Goal: Entertainment & Leisure: Consume media (video, audio)

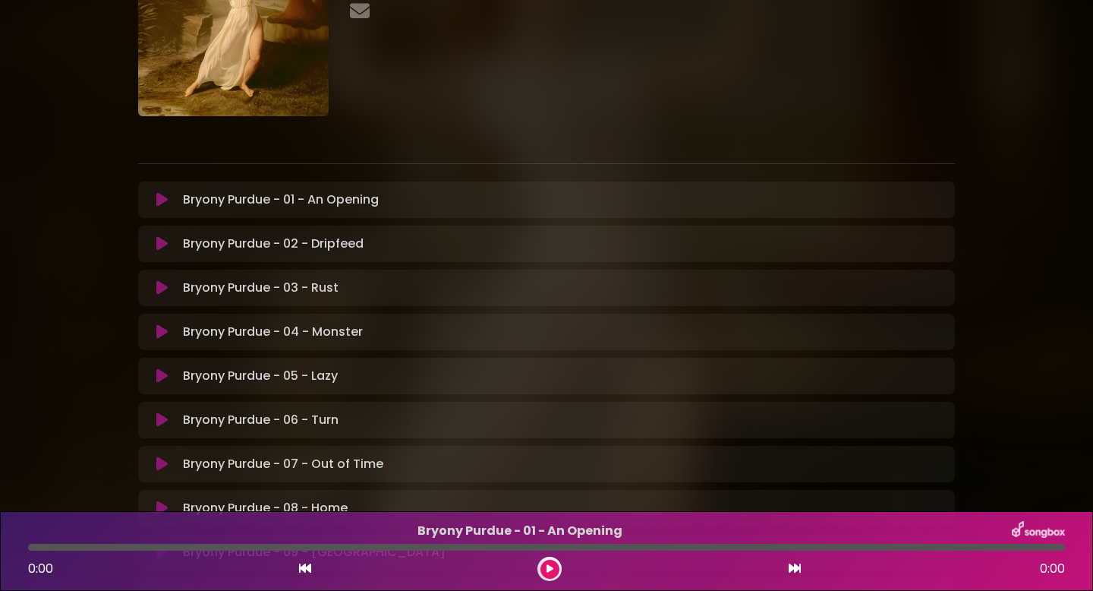
scroll to position [131, 0]
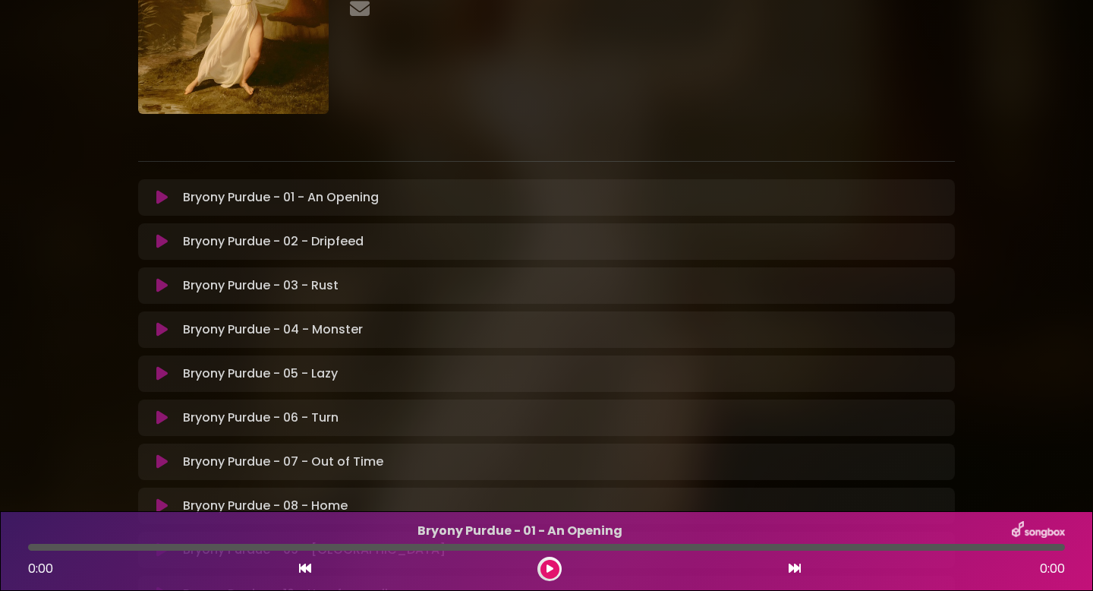
click at [162, 373] on icon at bounding box center [161, 373] width 11 height 15
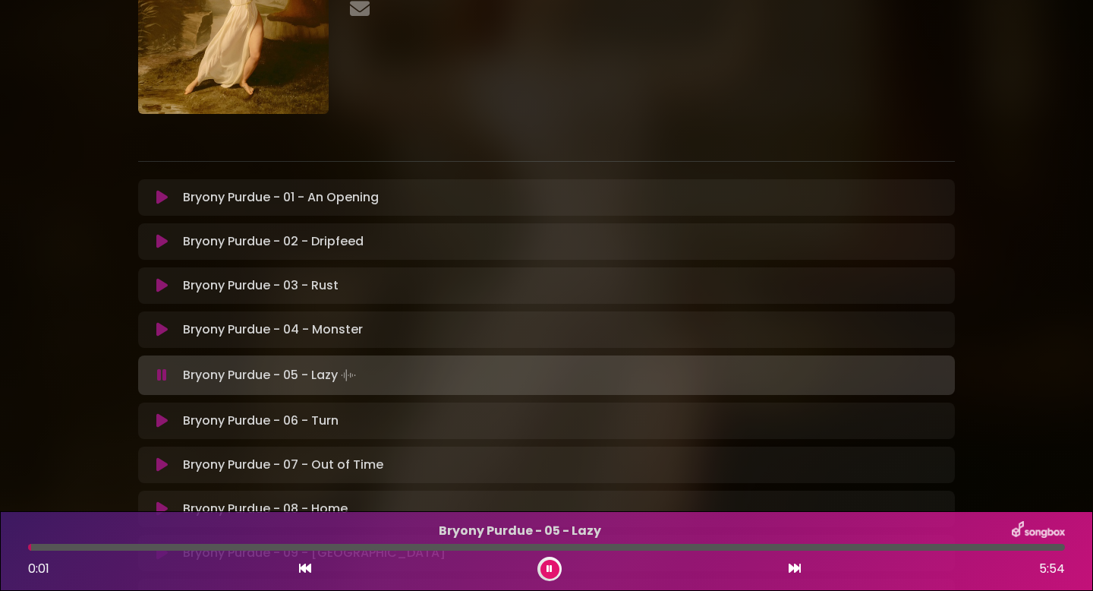
drag, startPoint x: 31, startPoint y: 547, endPoint x: 2, endPoint y: 547, distance: 28.9
click at [2, 547] on div "Bryony Purdue - 05 - Lazy 0:01 5:54" at bounding box center [546, 551] width 1093 height 80
click at [540, 572] on div at bounding box center [550, 569] width 24 height 24
drag, startPoint x: 39, startPoint y: 549, endPoint x: 0, endPoint y: 560, distance: 40.4
click at [0, 560] on div "Bryony Purdue - 05 - Lazy 0:03 5:54" at bounding box center [546, 551] width 1093 height 80
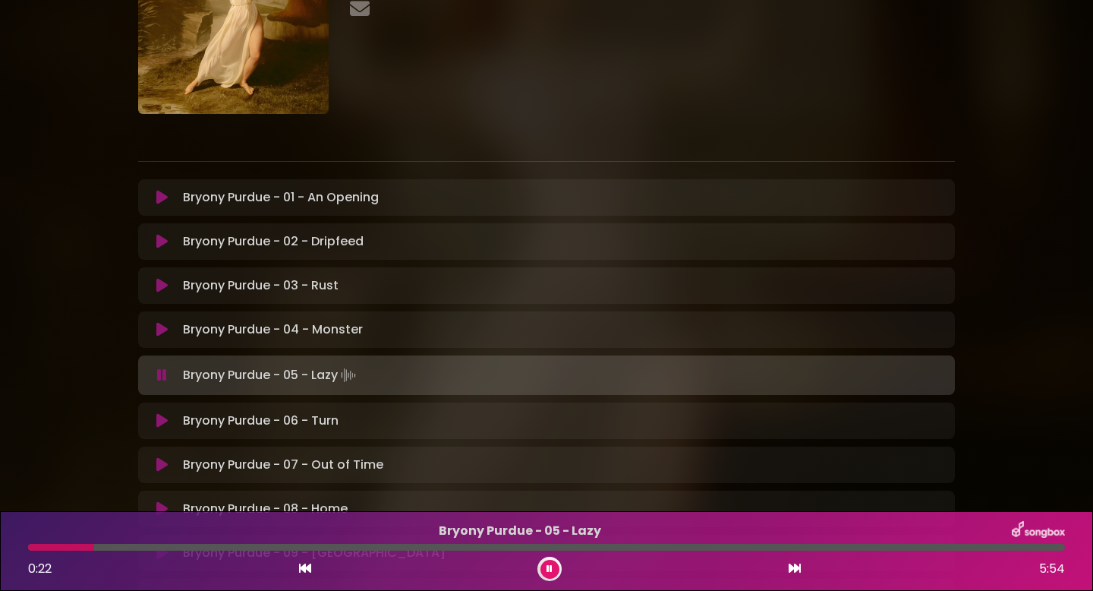
click at [35, 547] on div at bounding box center [61, 547] width 66 height 7
click at [29, 548] on div at bounding box center [125, 547] width 194 height 7
click at [550, 569] on icon at bounding box center [550, 568] width 6 height 9
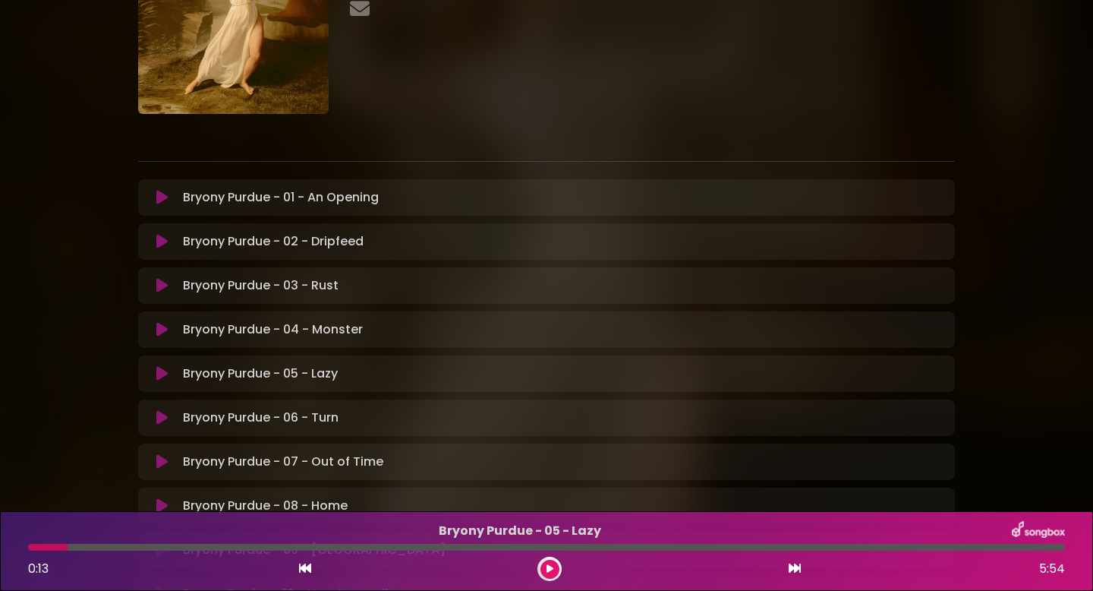
click at [541, 560] on button at bounding box center [550, 569] width 19 height 19
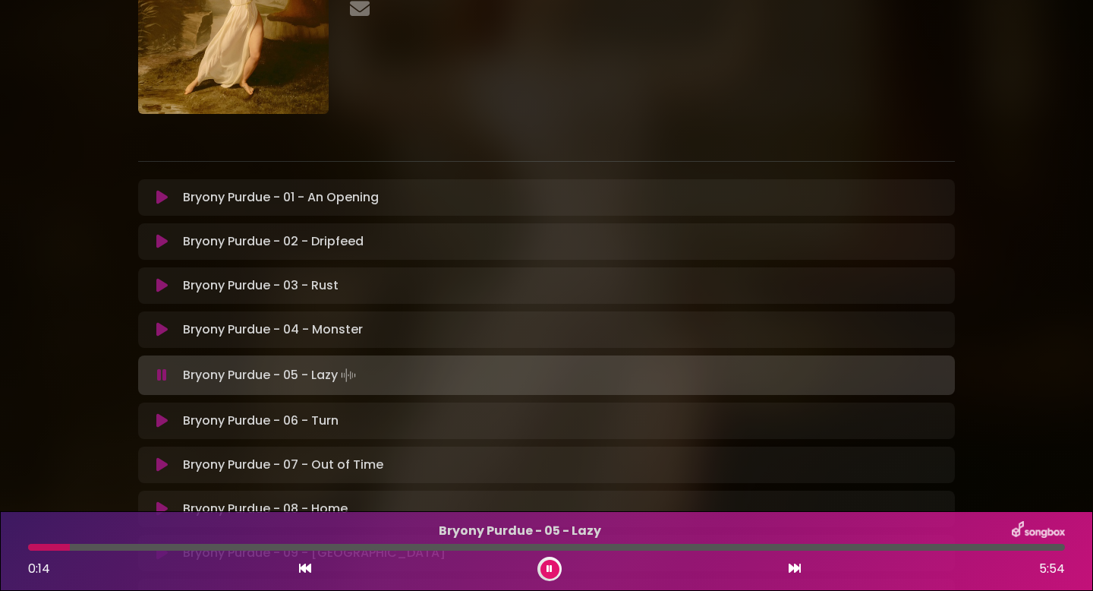
click at [309, 572] on icon at bounding box center [305, 568] width 12 height 12
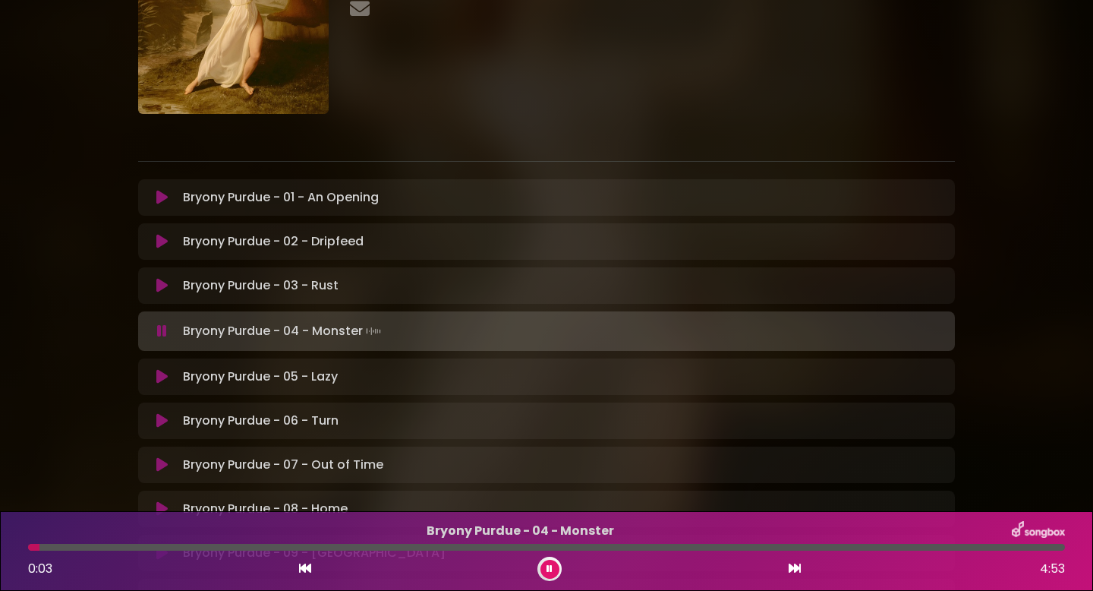
click at [354, 372] on p "Bryony Purdue - 05 - Lazy Loading Track..." at bounding box center [564, 376] width 763 height 18
click at [165, 371] on icon at bounding box center [161, 376] width 11 height 15
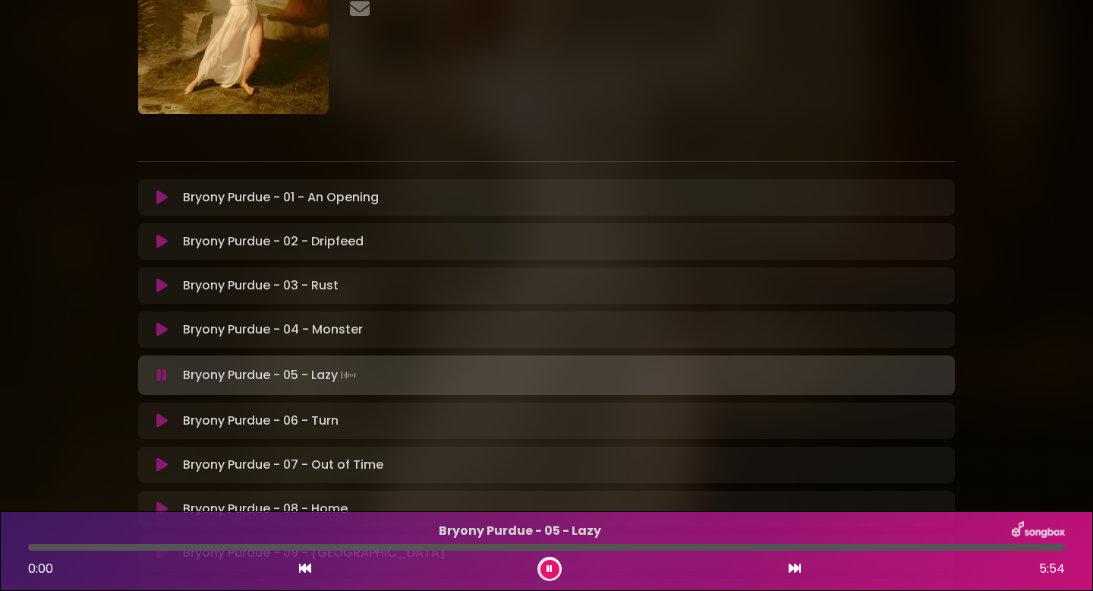
click at [165, 371] on icon at bounding box center [162, 374] width 10 height 15
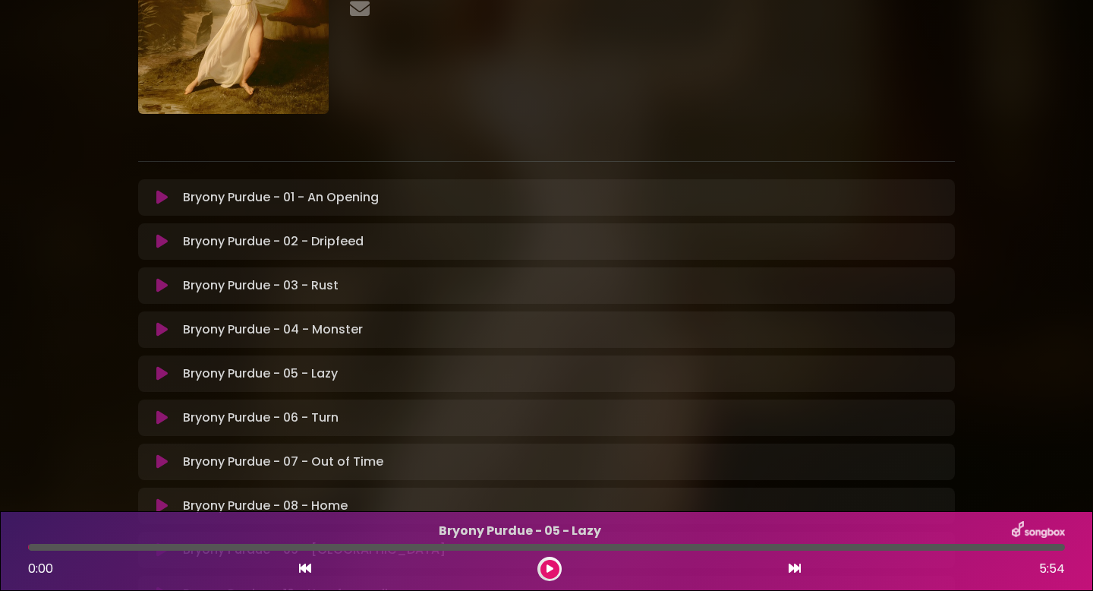
click at [165, 371] on icon at bounding box center [161, 373] width 11 height 15
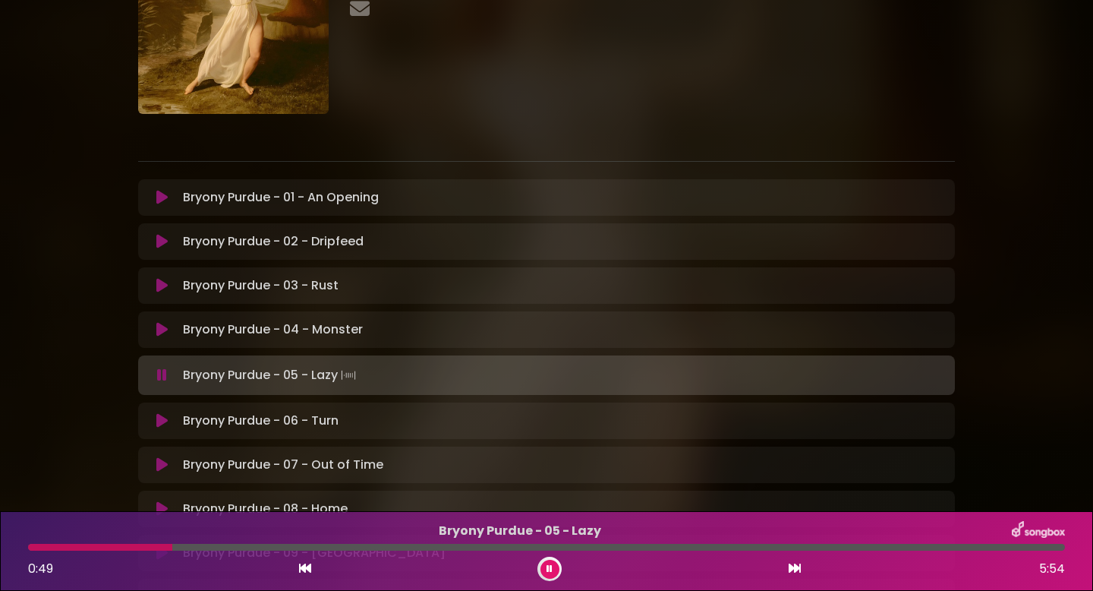
click at [54, 546] on div at bounding box center [100, 547] width 144 height 7
click at [47, 546] on div at bounding box center [88, 547] width 120 height 7
click at [47, 546] on div at bounding box center [110, 547] width 164 height 7
click at [47, 546] on div at bounding box center [194, 547] width 333 height 7
click at [239, 558] on div "0:07 5:54" at bounding box center [546, 569] width 1055 height 24
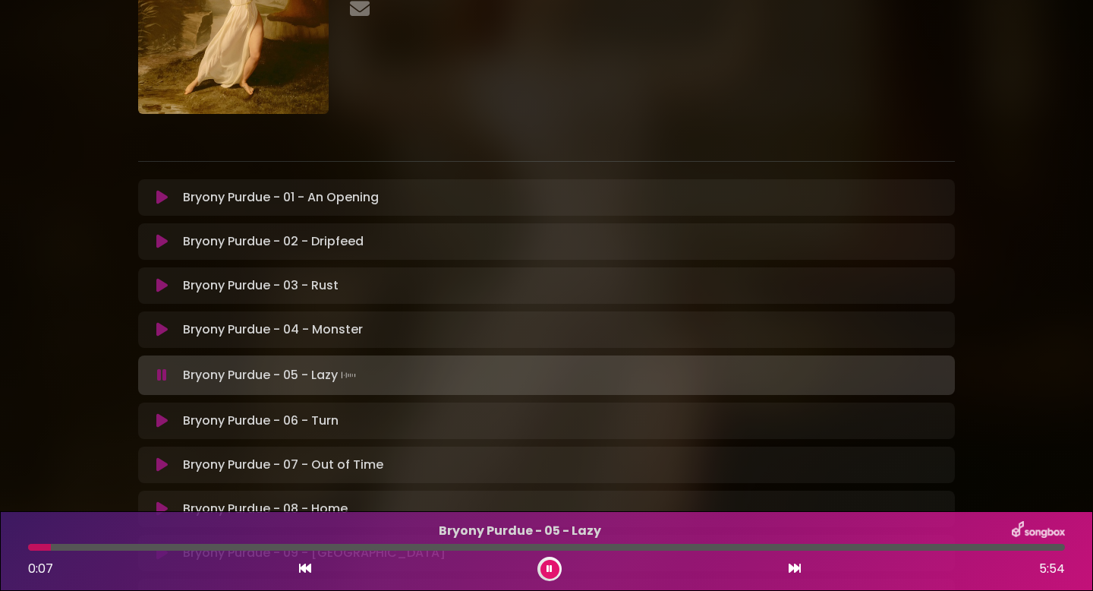
click at [229, 547] on div at bounding box center [546, 547] width 1037 height 7
click at [546, 569] on button at bounding box center [550, 569] width 19 height 19
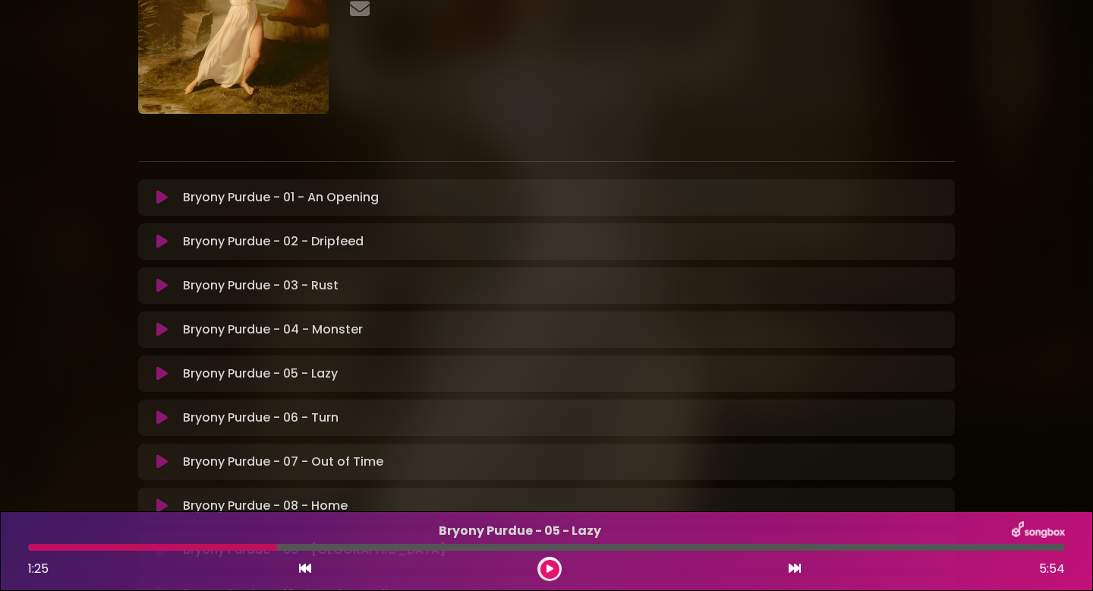
click at [259, 544] on div at bounding box center [152, 547] width 249 height 7
click at [258, 547] on div at bounding box center [152, 547] width 249 height 7
click at [252, 548] on div at bounding box center [152, 547] width 249 height 7
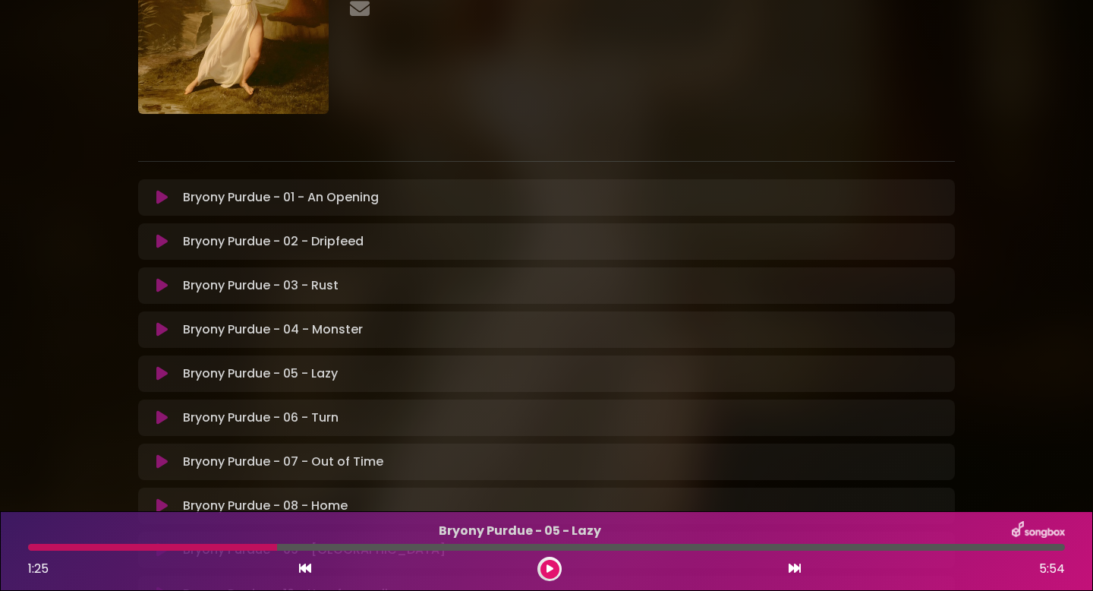
click at [252, 555] on div "Bryony Purdue - 05 - Lazy 1:25 5:54" at bounding box center [546, 551] width 1055 height 60
click at [553, 576] on button at bounding box center [550, 569] width 19 height 19
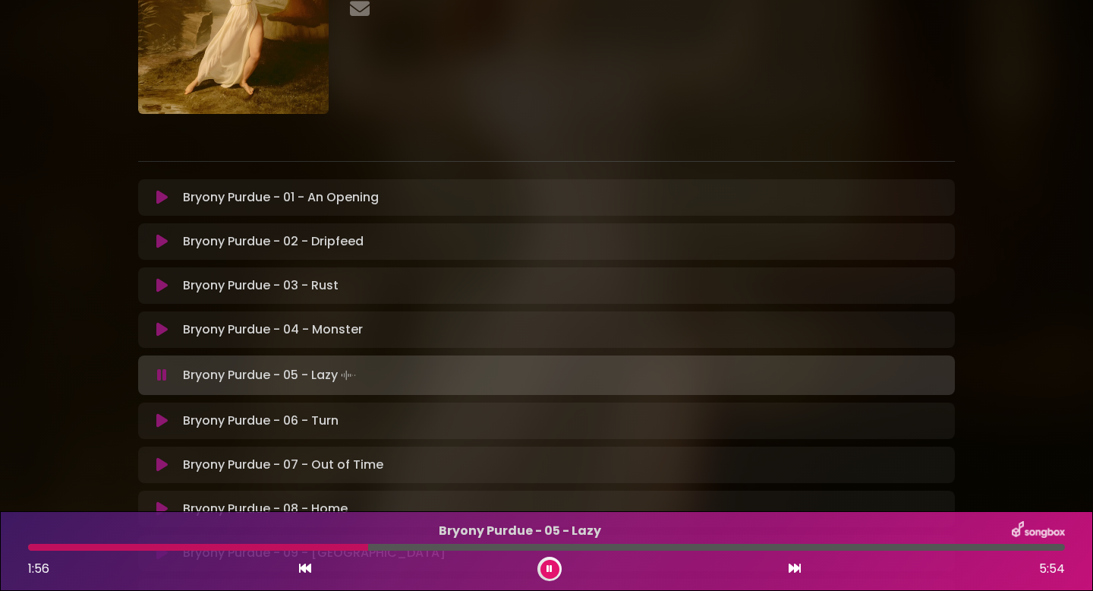
click at [292, 547] on div at bounding box center [198, 547] width 340 height 7
click at [292, 547] on div at bounding box center [193, 547] width 330 height 7
click at [247, 549] on div at bounding box center [161, 547] width 267 height 7
click at [228, 549] on div at bounding box center [139, 547] width 222 height 7
click at [288, 547] on div at bounding box center [167, 547] width 279 height 7
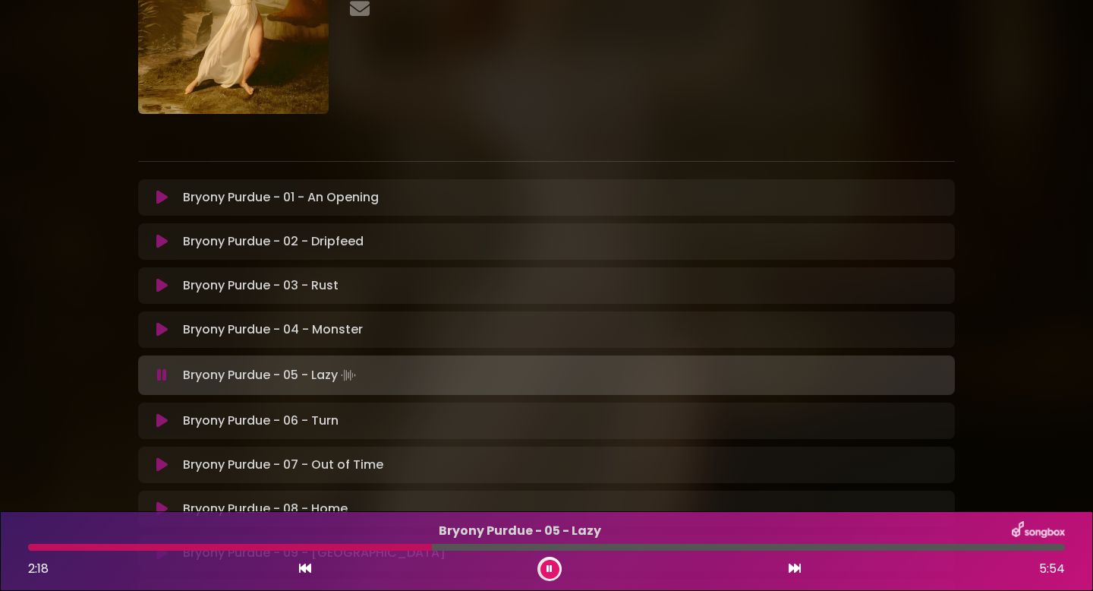
click at [288, 547] on div at bounding box center [230, 547] width 404 height 7
click at [338, 549] on div at bounding box center [190, 547] width 324 height 7
click at [333, 550] on div at bounding box center [186, 547] width 316 height 7
click at [550, 568] on icon at bounding box center [550, 568] width 6 height 9
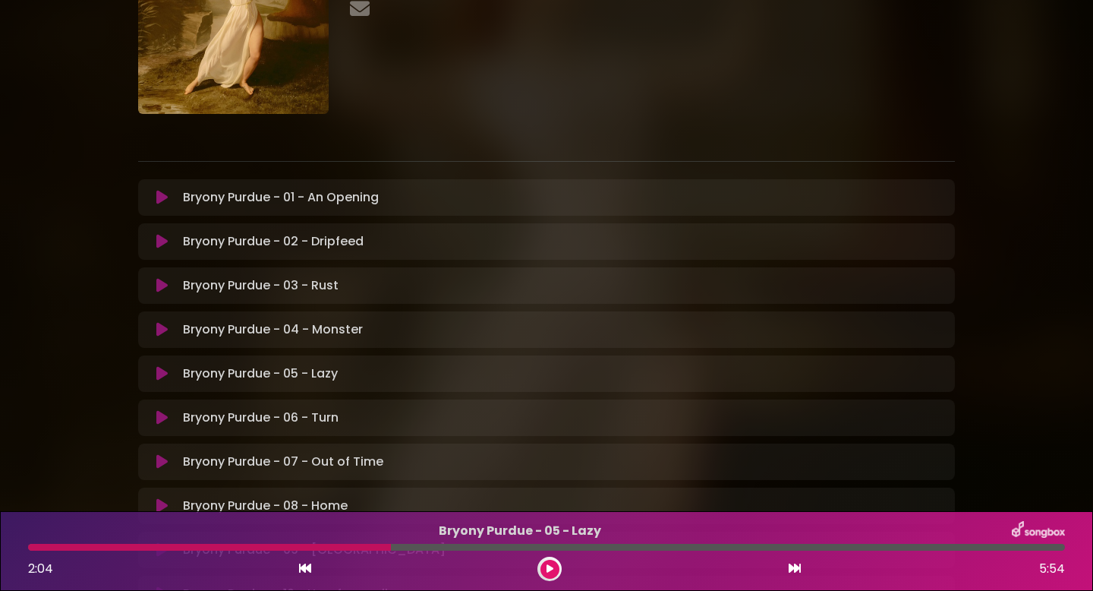
click at [541, 560] on button at bounding box center [550, 569] width 19 height 19
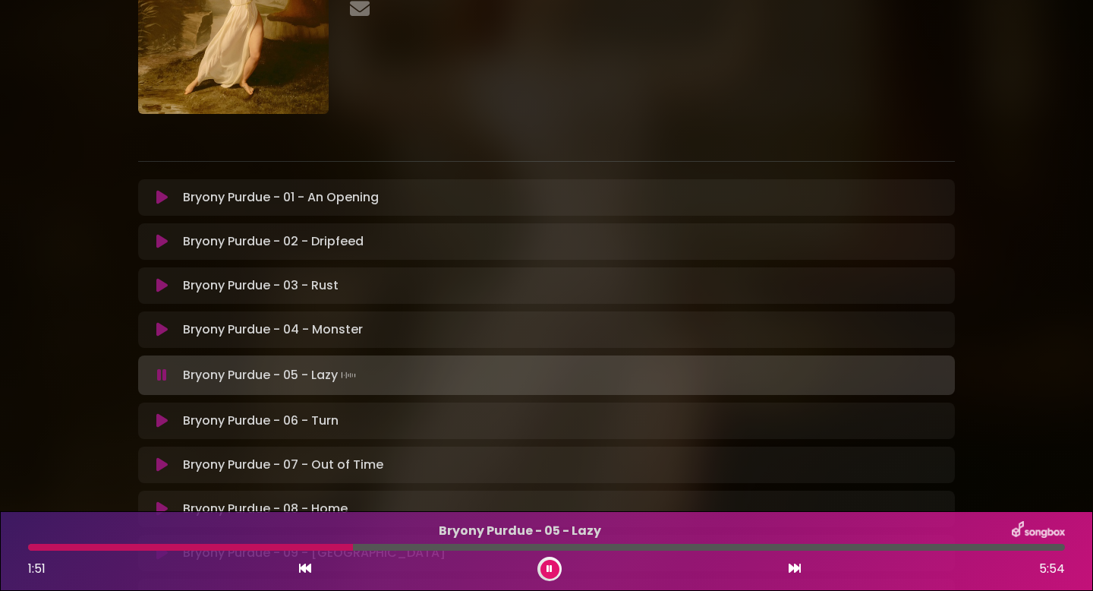
click at [353, 546] on div at bounding box center [546, 547] width 1037 height 7
click at [339, 547] on div at bounding box center [253, 547] width 450 height 7
click at [409, 546] on div at bounding box center [546, 547] width 1037 height 7
click at [424, 544] on div at bounding box center [546, 547] width 1037 height 7
click at [547, 568] on icon at bounding box center [550, 568] width 6 height 9
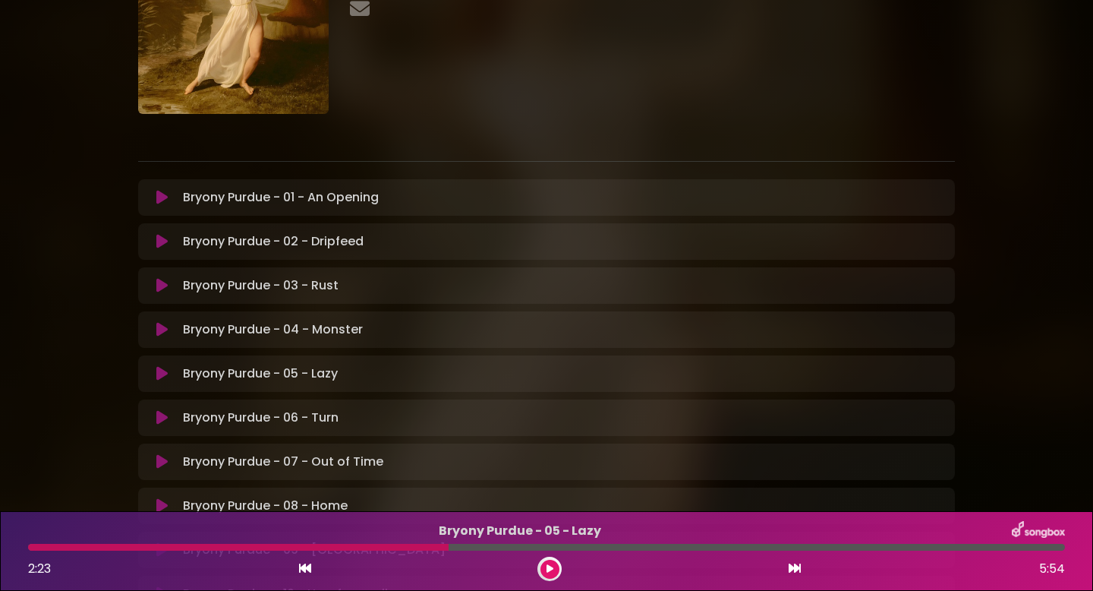
click at [443, 548] on div at bounding box center [238, 547] width 421 height 7
click at [438, 548] on div at bounding box center [238, 547] width 421 height 7
click at [547, 569] on icon at bounding box center [550, 568] width 7 height 9
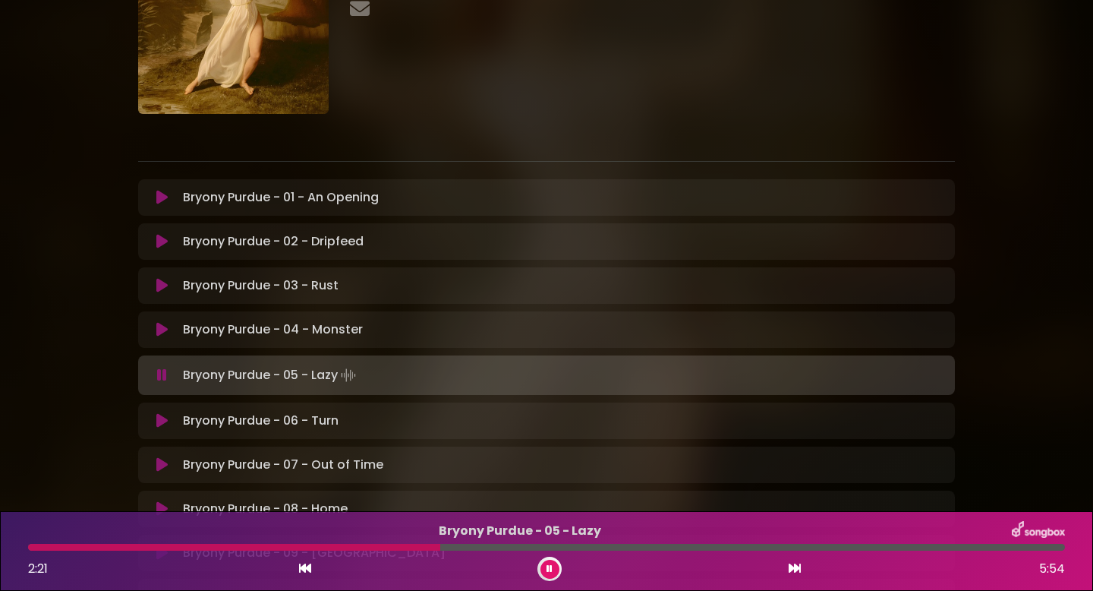
click at [432, 550] on div "Bryony Purdue - 05 - Lazy 2:21 5:54" at bounding box center [546, 551] width 1055 height 60
drag, startPoint x: 432, startPoint y: 550, endPoint x: 417, endPoint y: 547, distance: 15.7
click at [417, 547] on div "Bryony Purdue - 05 - Lazy 2:22 5:54" at bounding box center [546, 551] width 1055 height 60
click at [440, 547] on div at bounding box center [236, 547] width 417 height 7
click at [438, 548] on div at bounding box center [235, 547] width 415 height 7
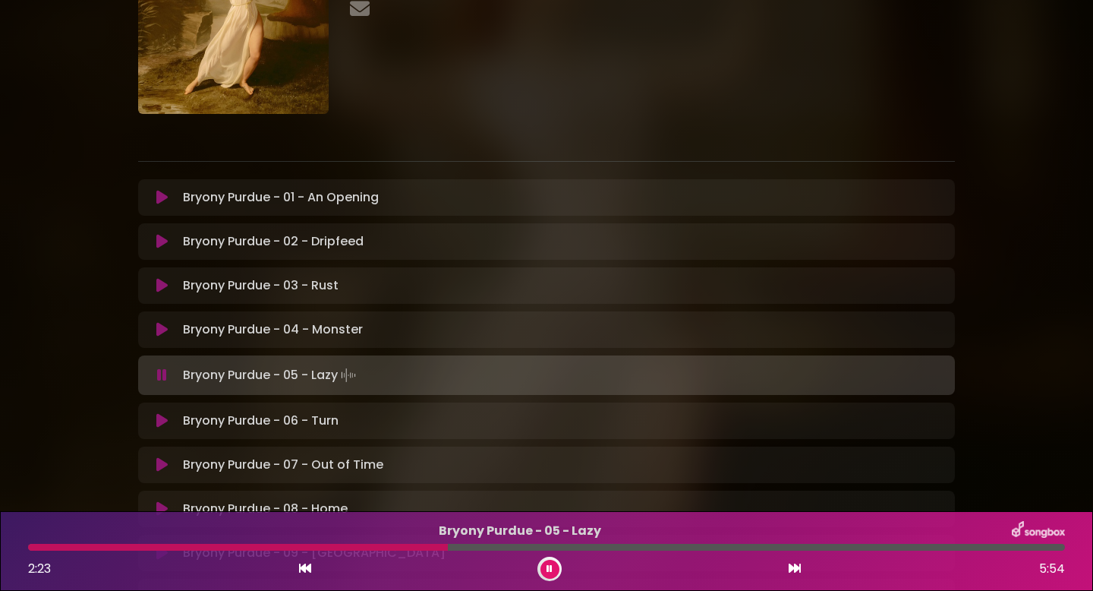
click at [438, 548] on div at bounding box center [238, 547] width 420 height 7
click at [438, 548] on div at bounding box center [237, 547] width 418 height 7
click at [438, 548] on div at bounding box center [237, 547] width 419 height 7
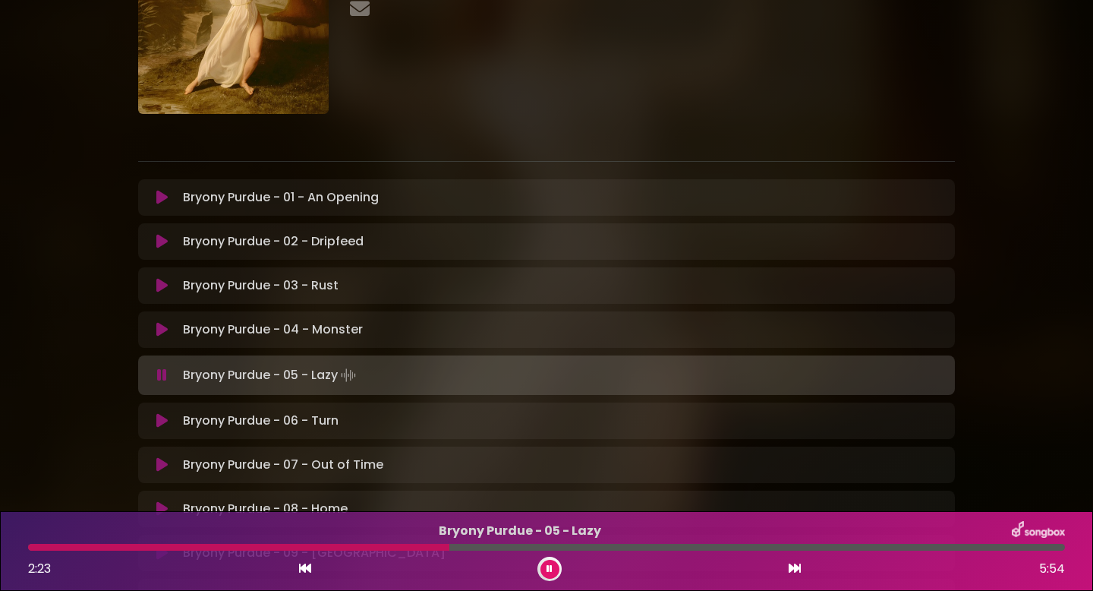
click at [438, 548] on div at bounding box center [238, 547] width 421 height 7
click at [438, 548] on div at bounding box center [240, 547] width 425 height 7
click at [438, 548] on div at bounding box center [243, 547] width 430 height 7
click at [441, 549] on div at bounding box center [240, 547] width 424 height 7
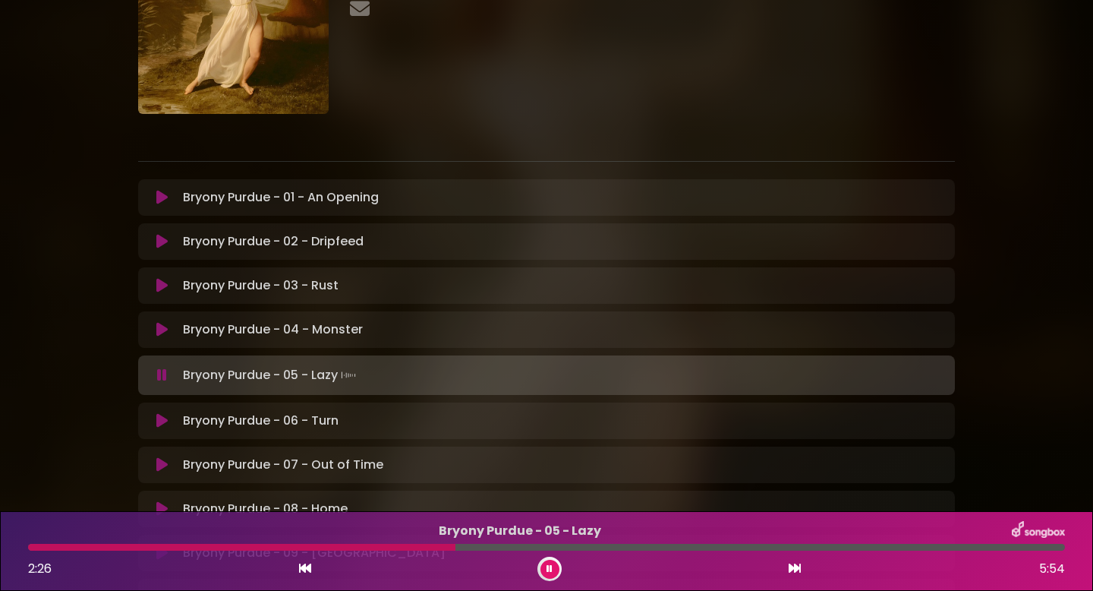
click at [441, 549] on div at bounding box center [241, 547] width 427 height 7
click at [441, 549] on div at bounding box center [239, 547] width 422 height 7
click at [441, 549] on div at bounding box center [241, 547] width 427 height 7
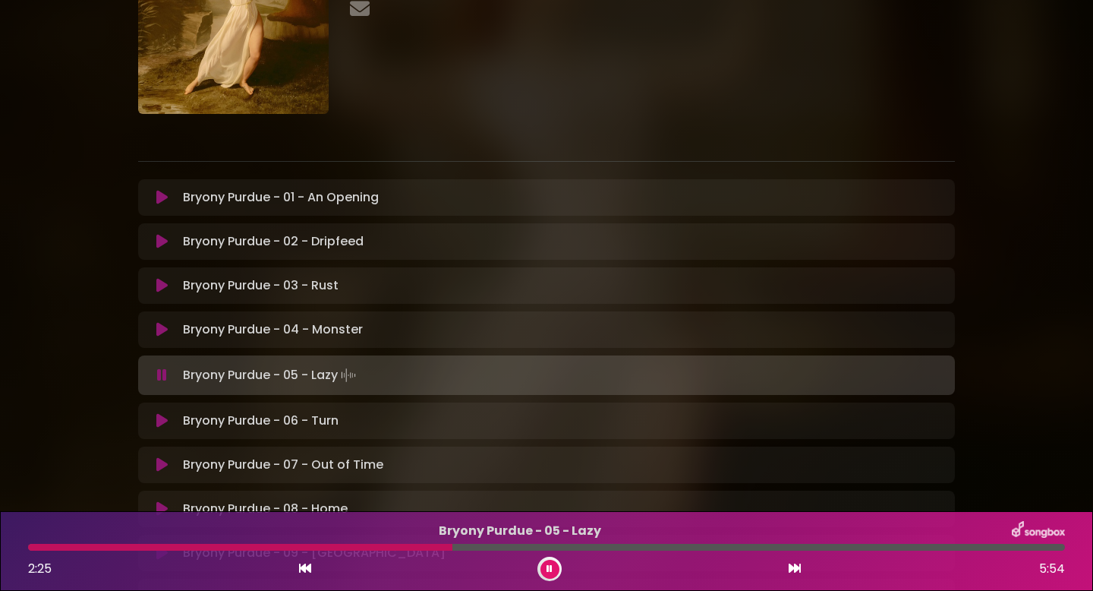
click at [441, 549] on div at bounding box center [240, 547] width 424 height 7
click at [441, 549] on div at bounding box center [241, 547] width 427 height 7
click at [541, 566] on button at bounding box center [550, 569] width 19 height 19
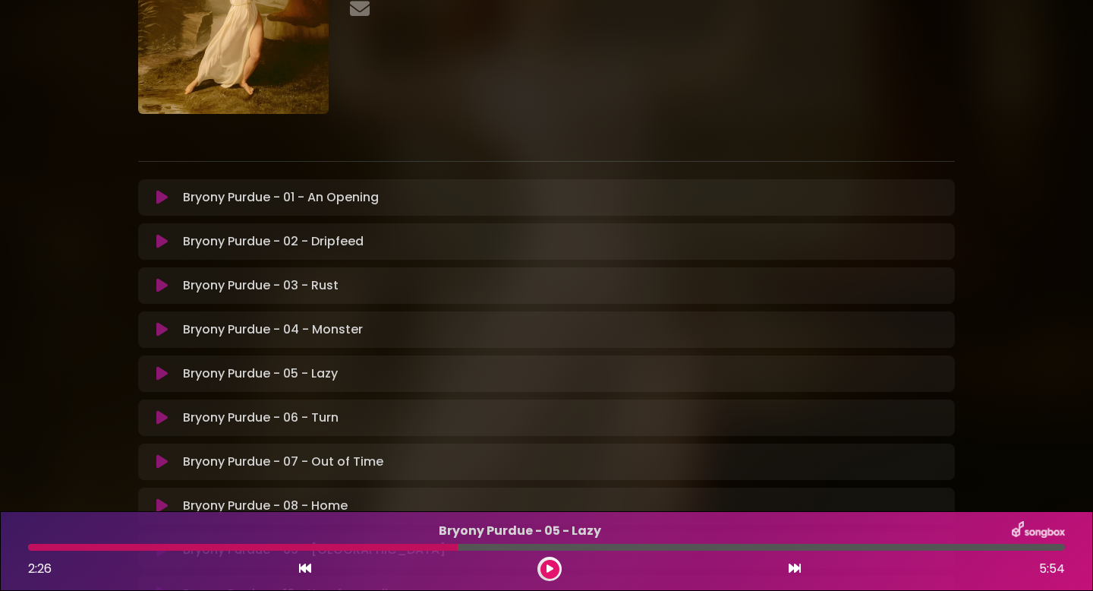
click at [450, 547] on div at bounding box center [243, 547] width 430 height 7
click at [449, 549] on div at bounding box center [243, 547] width 430 height 7
click at [550, 571] on icon at bounding box center [550, 568] width 7 height 9
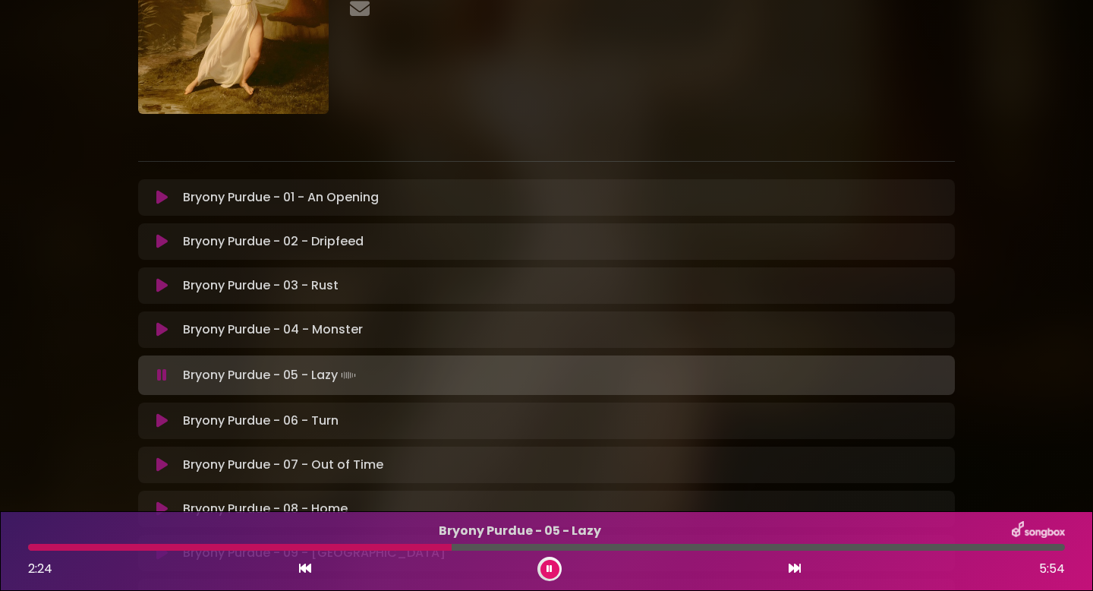
click at [437, 550] on div at bounding box center [240, 547] width 424 height 7
click at [430, 550] on div at bounding box center [237, 547] width 419 height 7
click at [544, 569] on button at bounding box center [550, 569] width 19 height 19
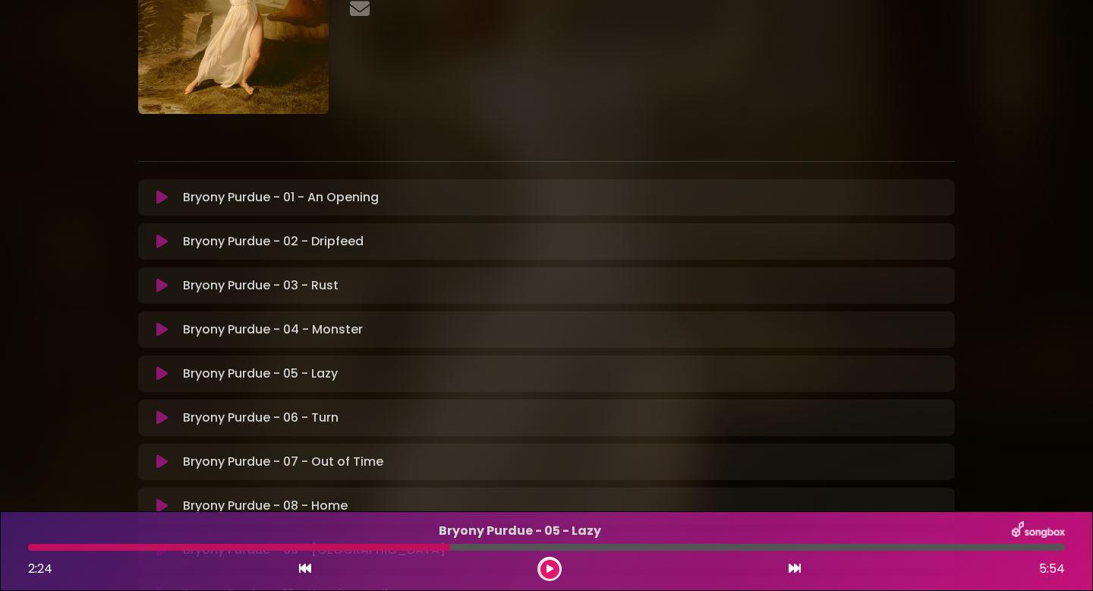
click at [544, 569] on button at bounding box center [550, 569] width 19 height 19
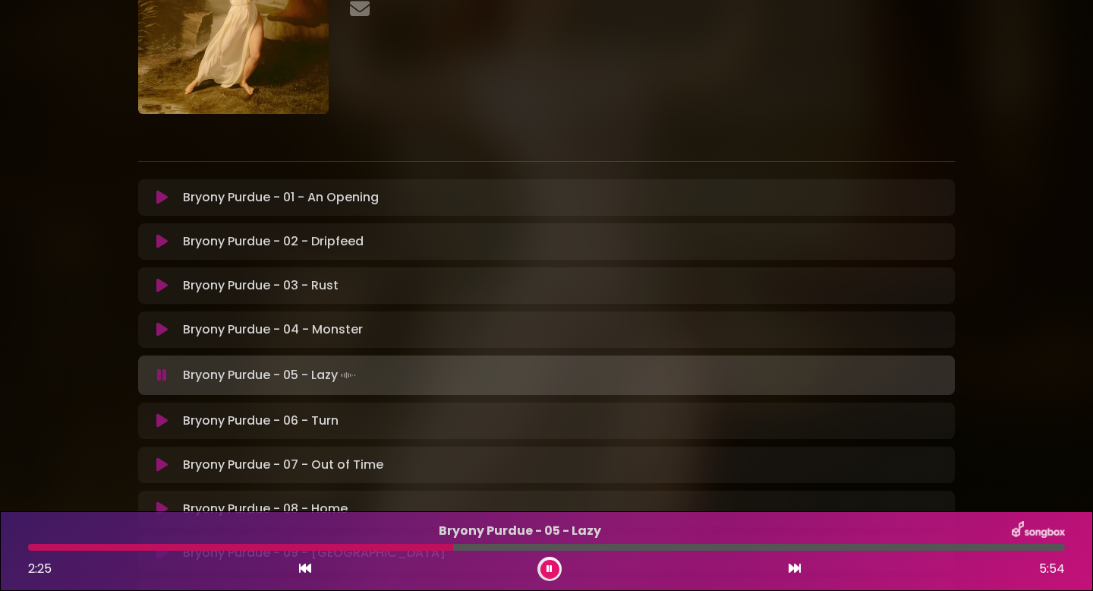
click at [427, 553] on div "Bryony Purdue - 05 - Lazy 2:25 5:54" at bounding box center [546, 551] width 1055 height 60
click at [421, 550] on div "Bryony Purdue - 05 - Lazy 2:25 5:54" at bounding box center [546, 551] width 1055 height 60
click at [421, 550] on div "Bryony Purdue - 05 - Lazy 2:27 5:54" at bounding box center [546, 551] width 1055 height 60
click at [424, 548] on div at bounding box center [546, 547] width 1037 height 7
click at [516, 544] on div at bounding box center [546, 547] width 1037 height 7
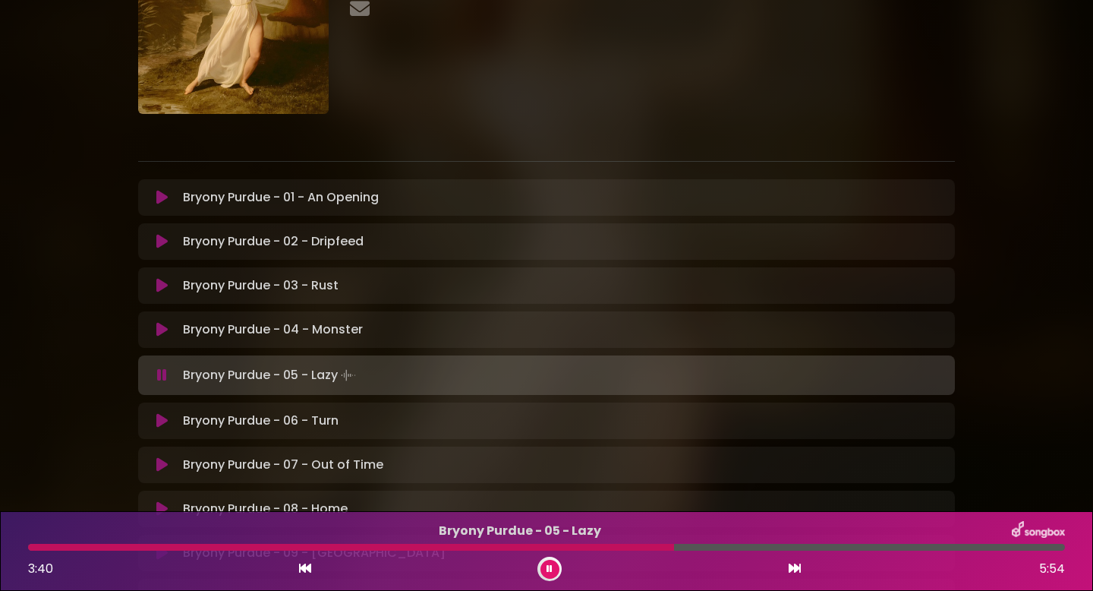
click at [547, 571] on icon at bounding box center [550, 568] width 6 height 9
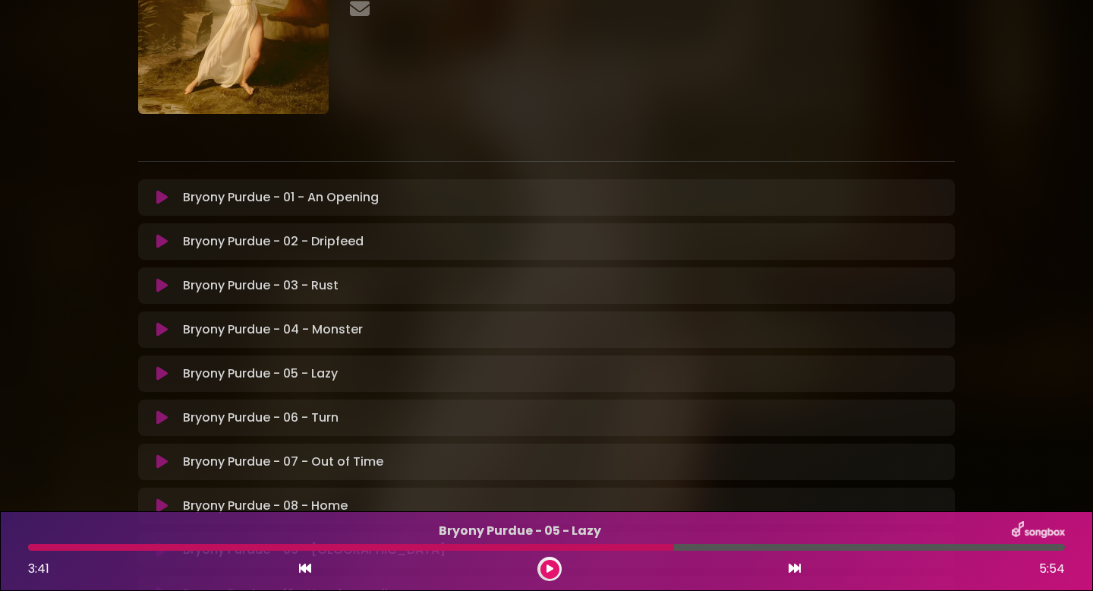
click at [547, 571] on icon at bounding box center [550, 568] width 7 height 9
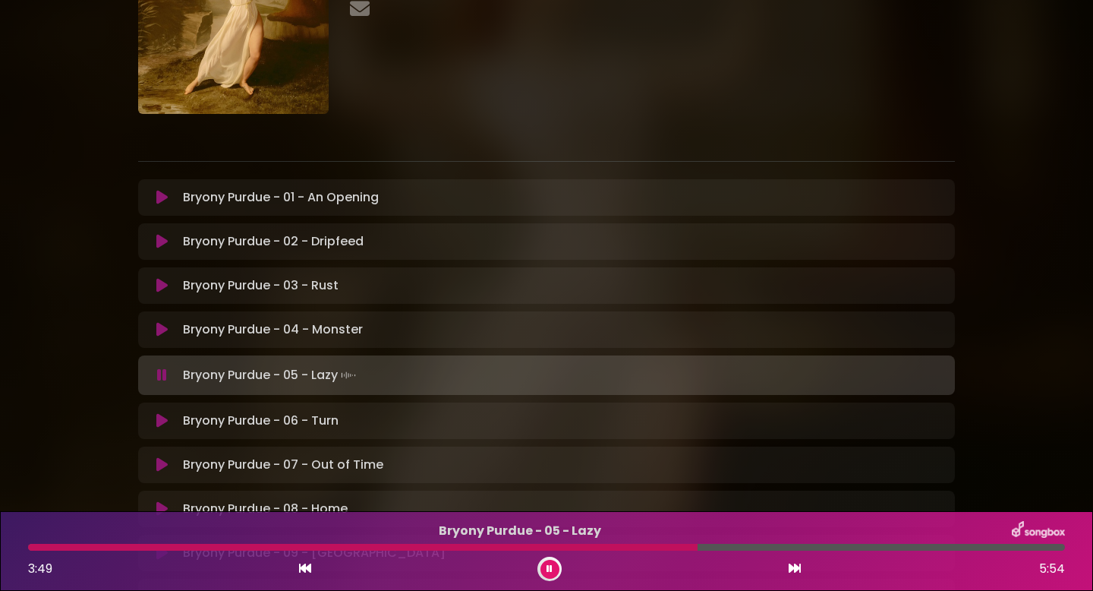
click at [676, 547] on div at bounding box center [363, 547] width 670 height 7
click at [676, 547] on div at bounding box center [369, 547] width 682 height 7
click at [676, 547] on div at bounding box center [365, 547] width 675 height 7
click at [676, 547] on div at bounding box center [369, 547] width 683 height 7
click at [676, 547] on div at bounding box center [457, 547] width 859 height 7
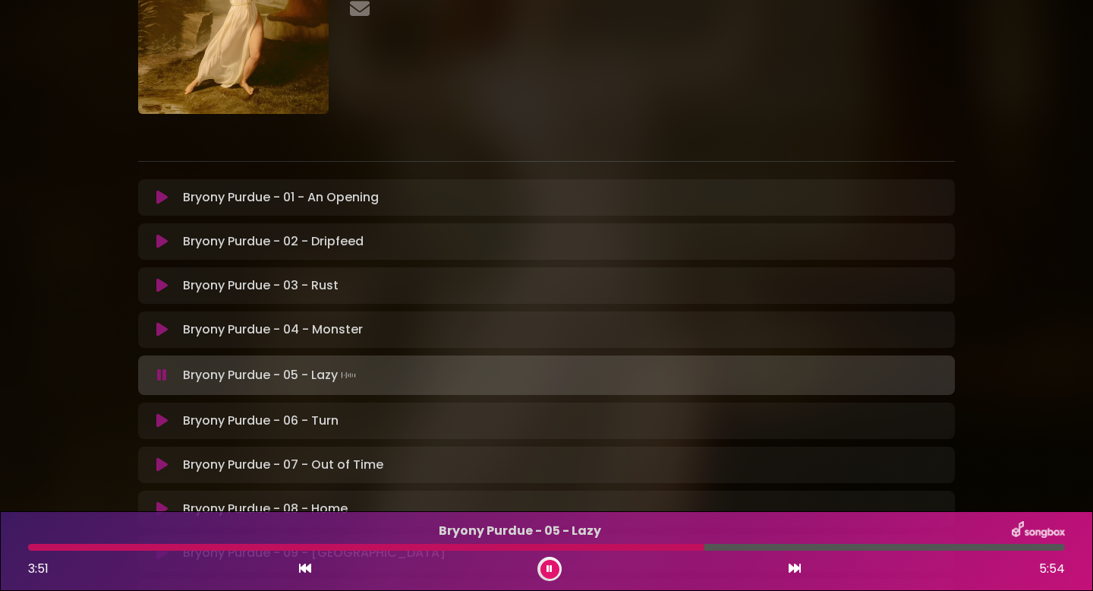
click at [676, 547] on div at bounding box center [366, 547] width 676 height 7
click at [758, 547] on div at bounding box center [409, 547] width 763 height 7
click at [736, 548] on div at bounding box center [546, 547] width 1037 height 7
click at [714, 548] on div at bounding box center [382, 547] width 709 height 7
click at [696, 547] on div at bounding box center [372, 547] width 688 height 7
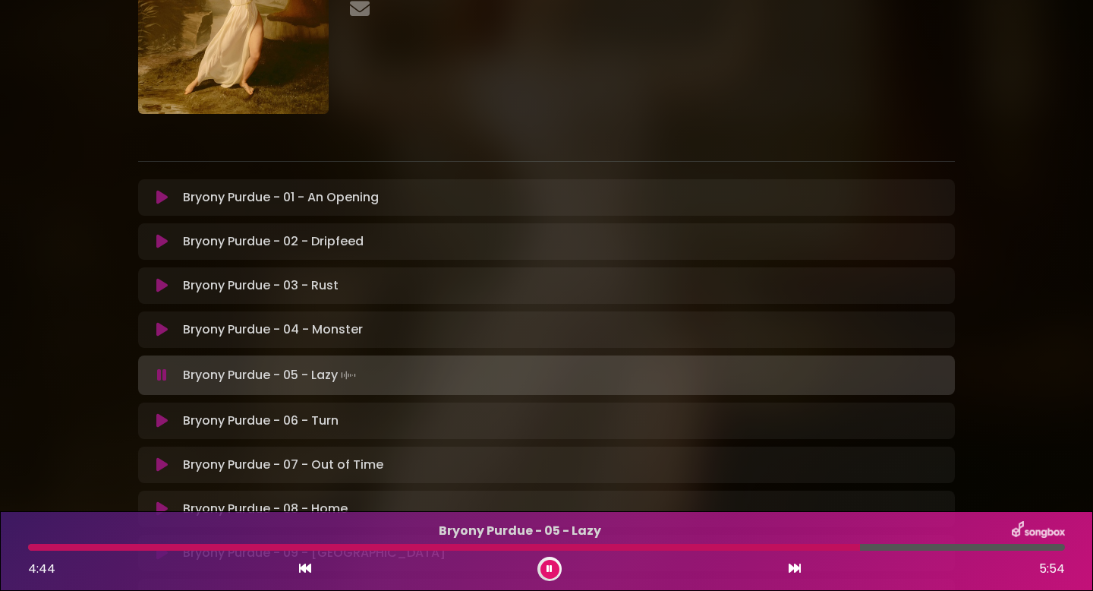
click at [544, 571] on button at bounding box center [550, 569] width 19 height 19
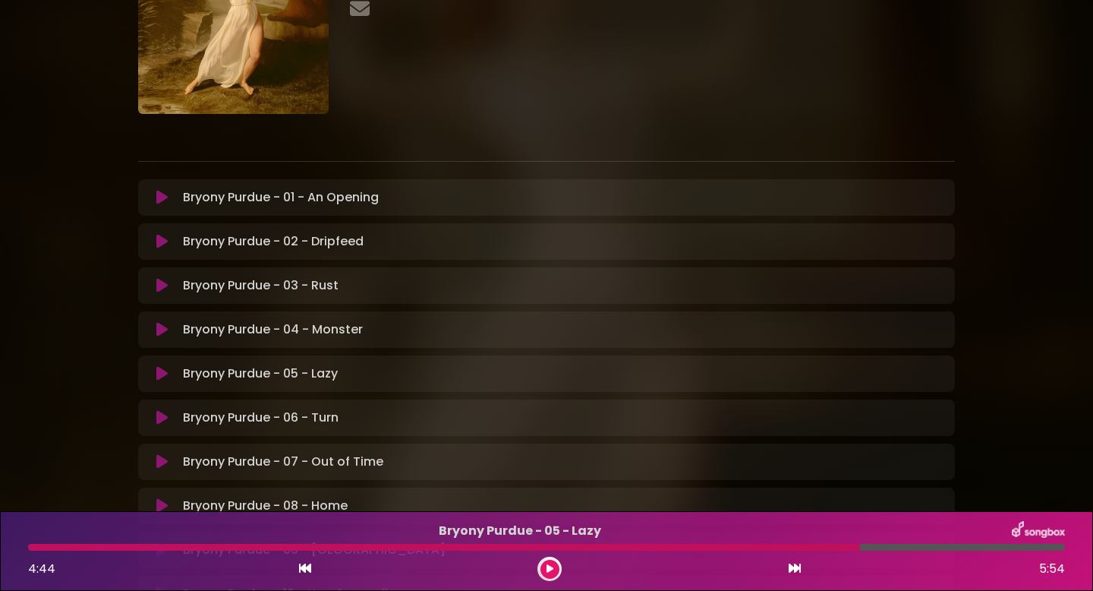
click at [544, 571] on button at bounding box center [550, 569] width 19 height 19
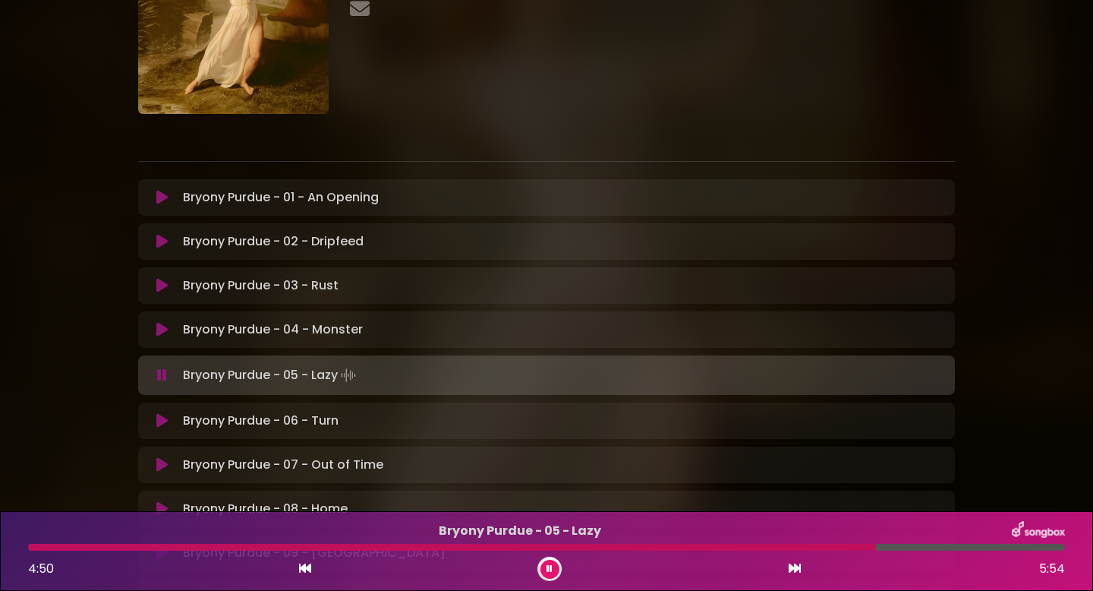
click at [865, 545] on div at bounding box center [452, 547] width 848 height 7
click at [853, 548] on div at bounding box center [546, 547] width 1037 height 7
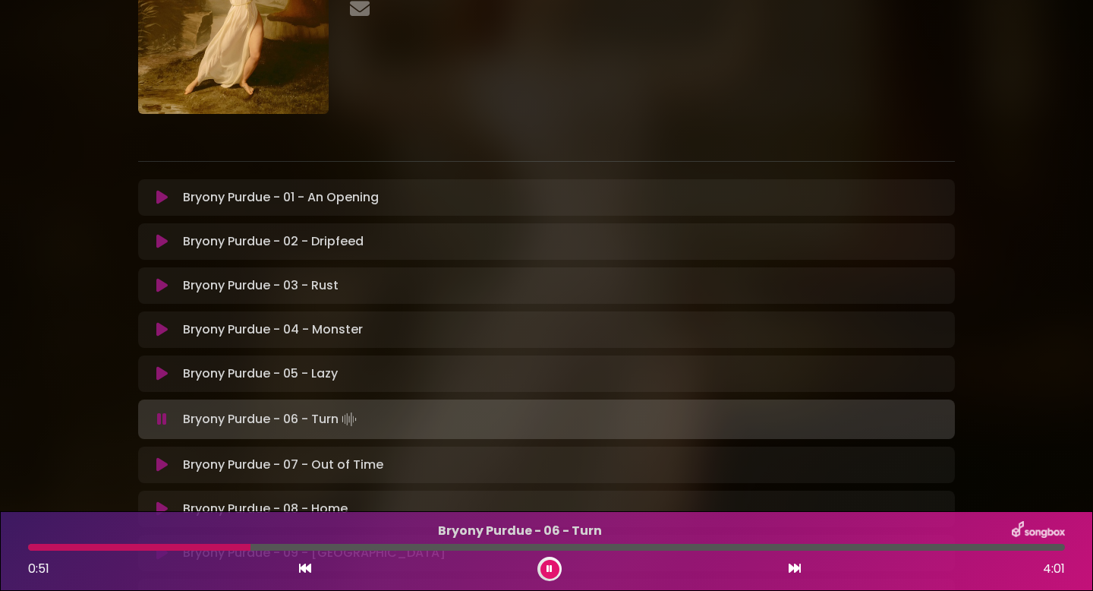
click at [381, 383] on div "Bryony Purdue - 05 - Lazy Loading Track... Name Email" at bounding box center [546, 373] width 817 height 36
click at [156, 372] on icon at bounding box center [161, 373] width 11 height 15
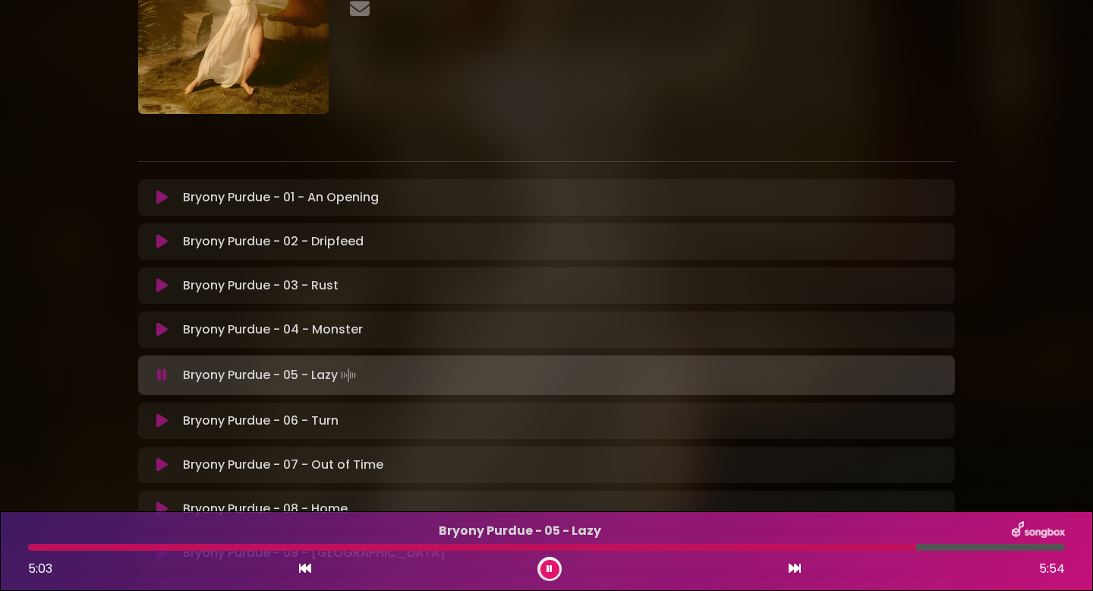
scroll to position [376, 0]
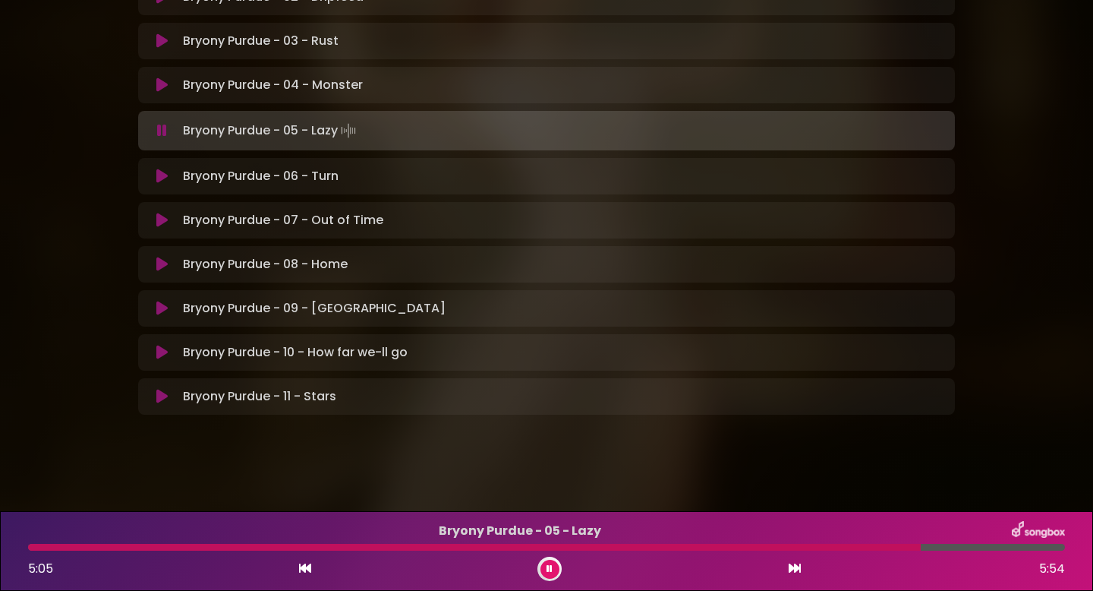
click at [547, 573] on button at bounding box center [550, 569] width 19 height 19
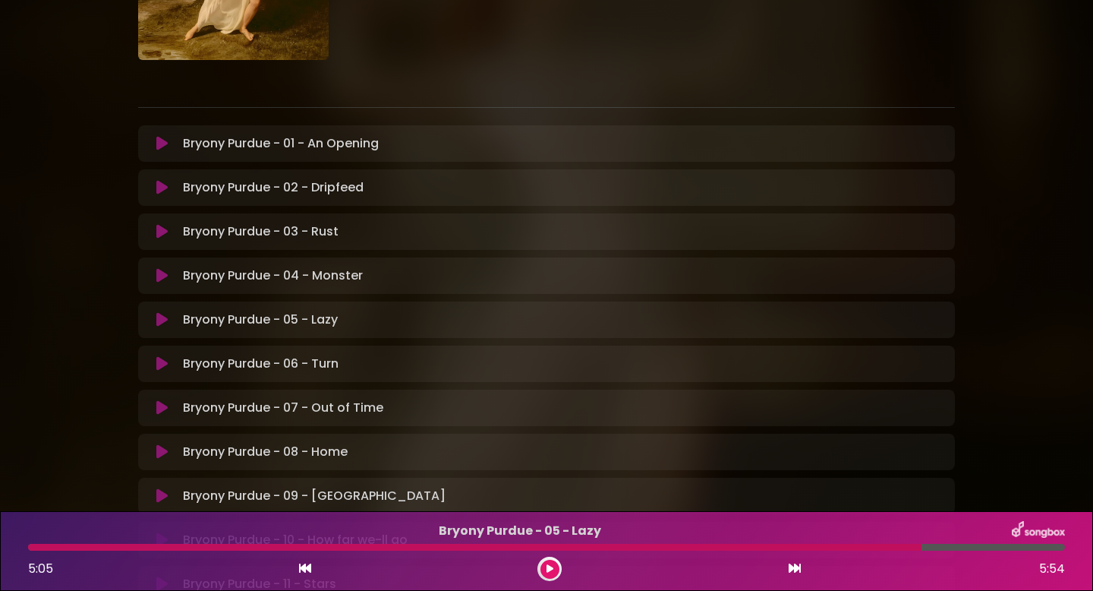
scroll to position [193, 0]
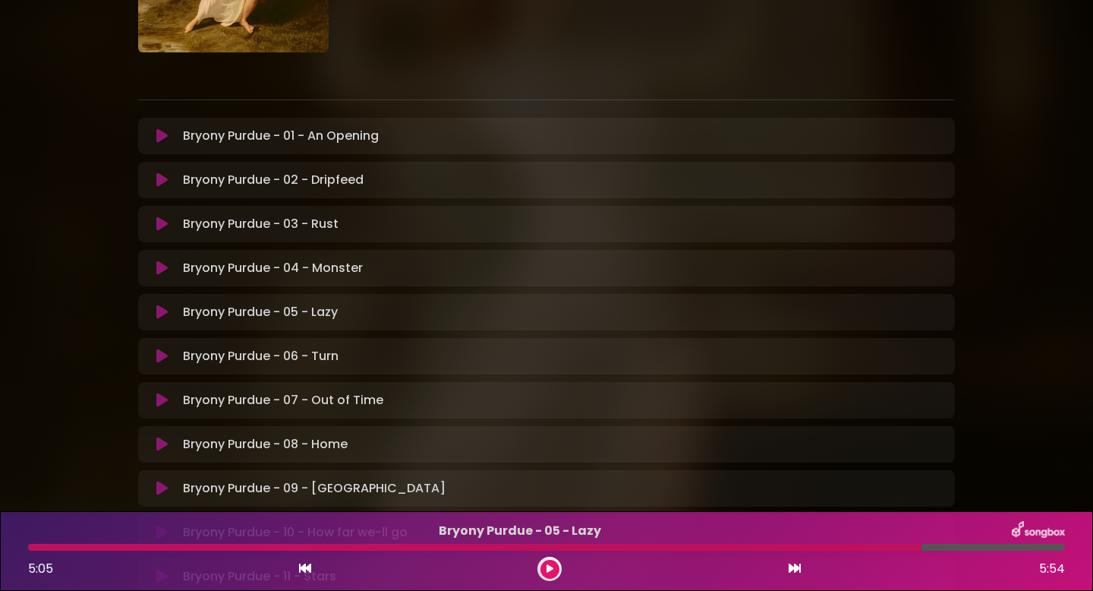
click at [161, 271] on icon at bounding box center [161, 267] width 11 height 15
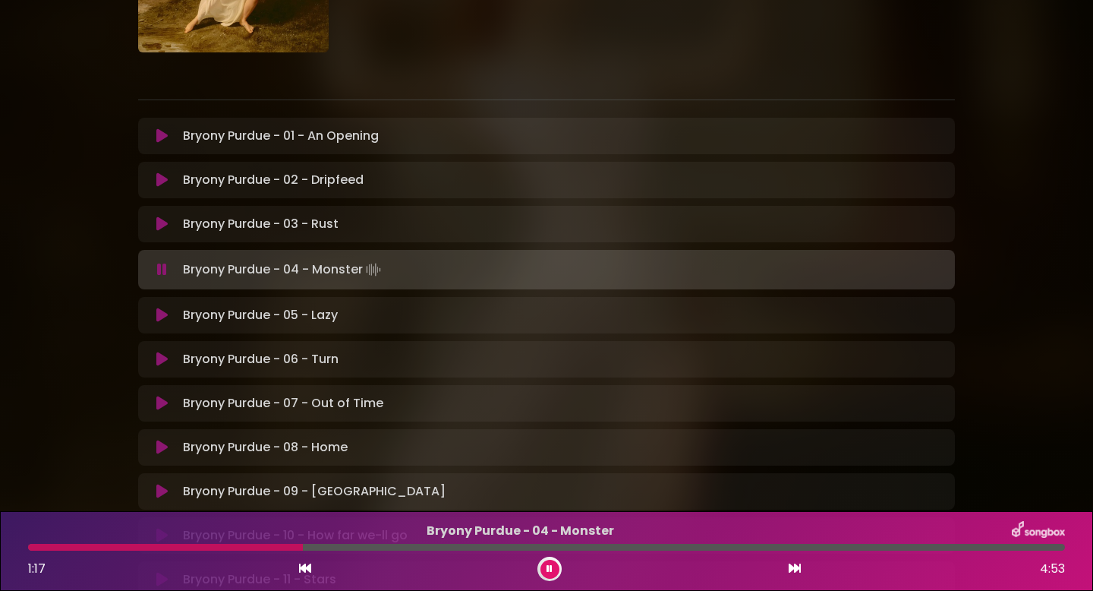
click at [29, 543] on div "Bryony Purdue - 04 - Monster 1:17 4:53" at bounding box center [546, 551] width 1055 height 60
click at [31, 548] on div at bounding box center [166, 547] width 276 height 7
click at [544, 567] on button at bounding box center [550, 569] width 19 height 19
